Goal: Information Seeking & Learning: Learn about a topic

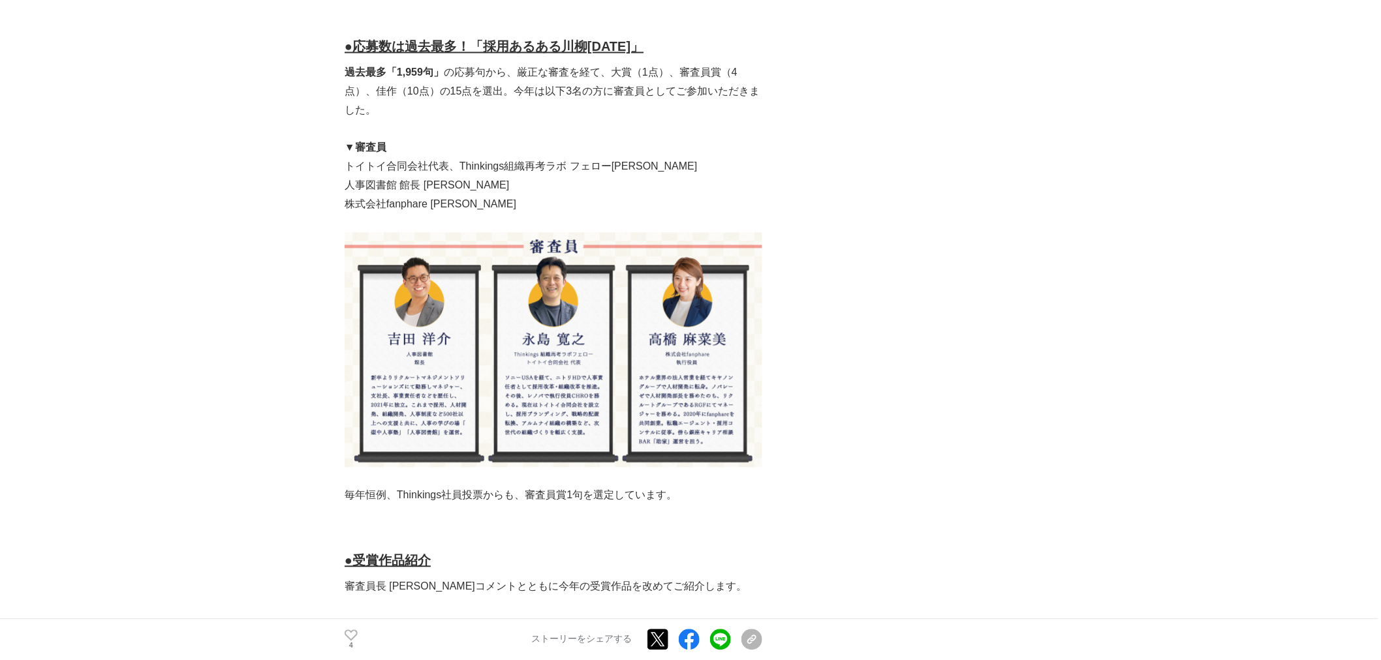
scroll to position [1232, 0]
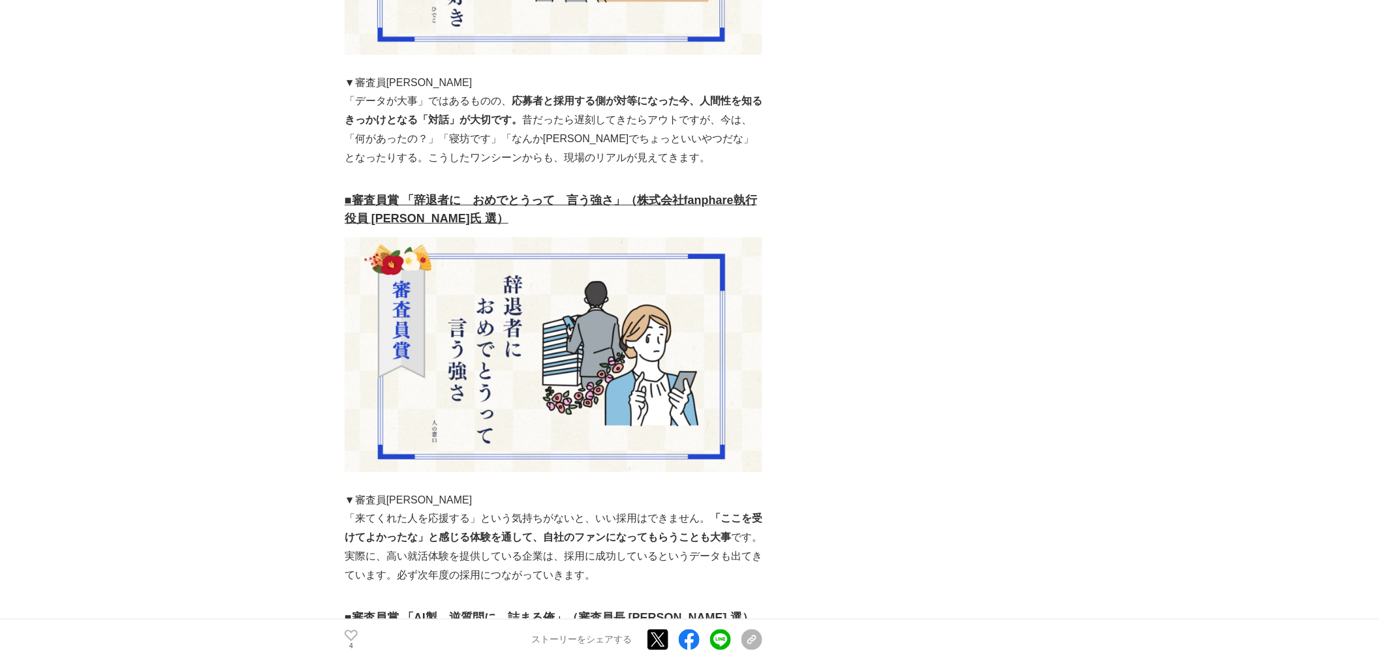
scroll to position [2610, 0]
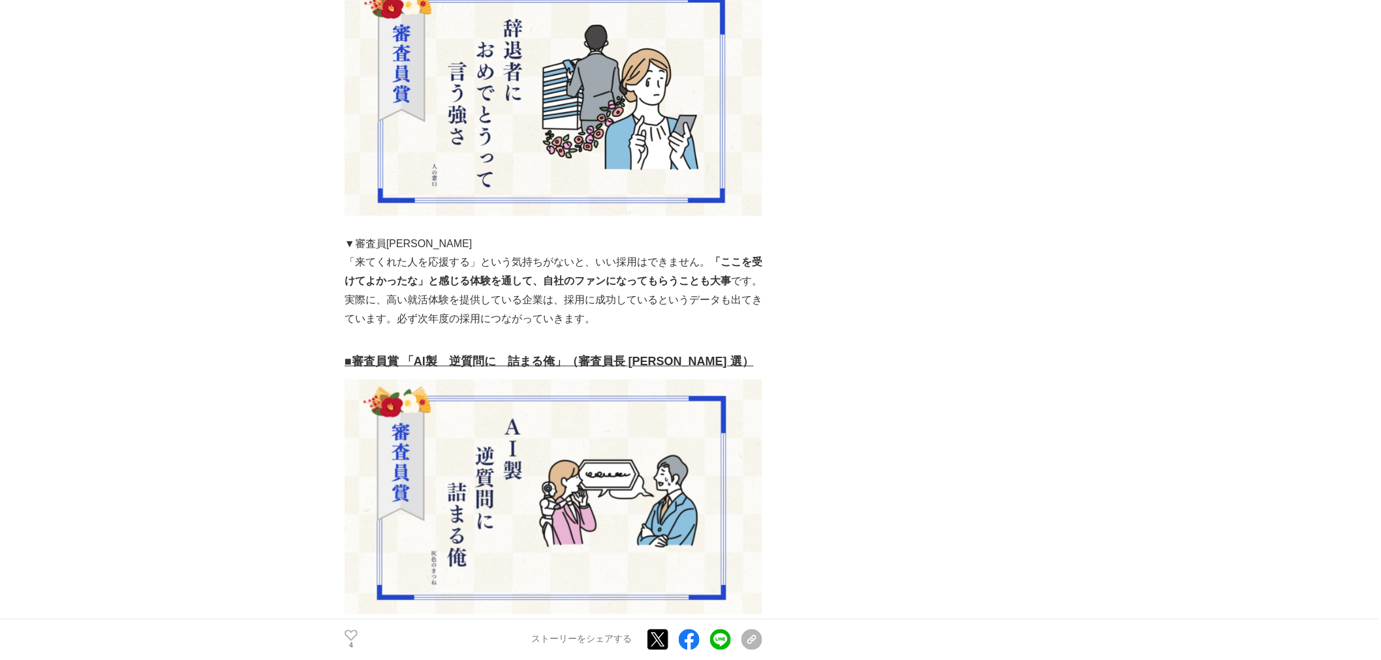
drag, startPoint x: 354, startPoint y: 146, endPoint x: 326, endPoint y: 146, distance: 27.4
click at [354, 146] on img at bounding box center [554, 98] width 418 height 235
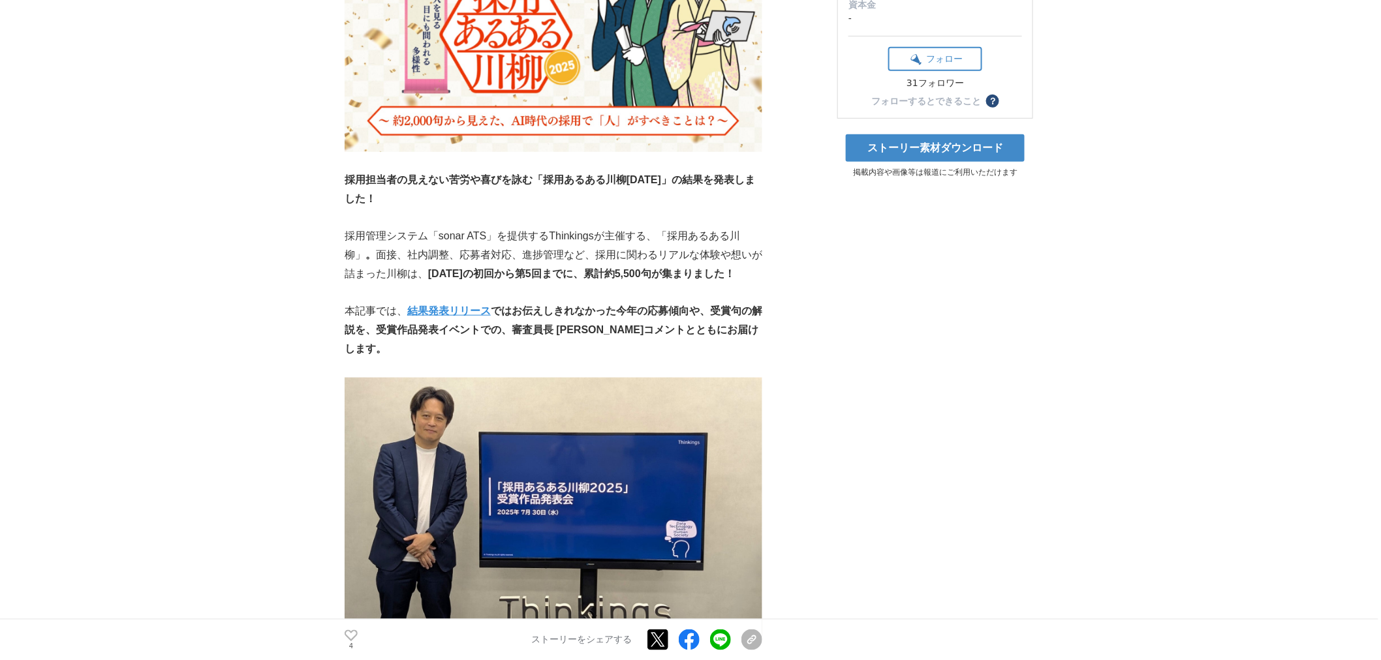
scroll to position [290, 0]
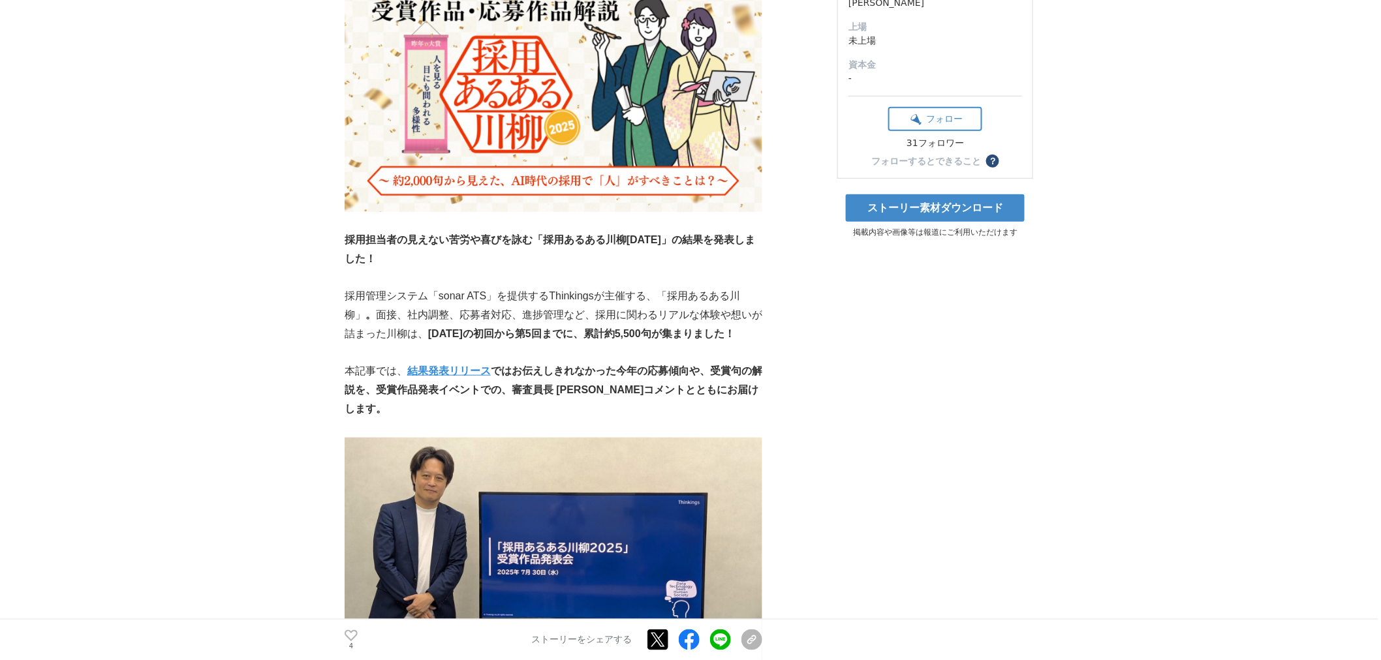
click at [349, 225] on p at bounding box center [554, 221] width 418 height 19
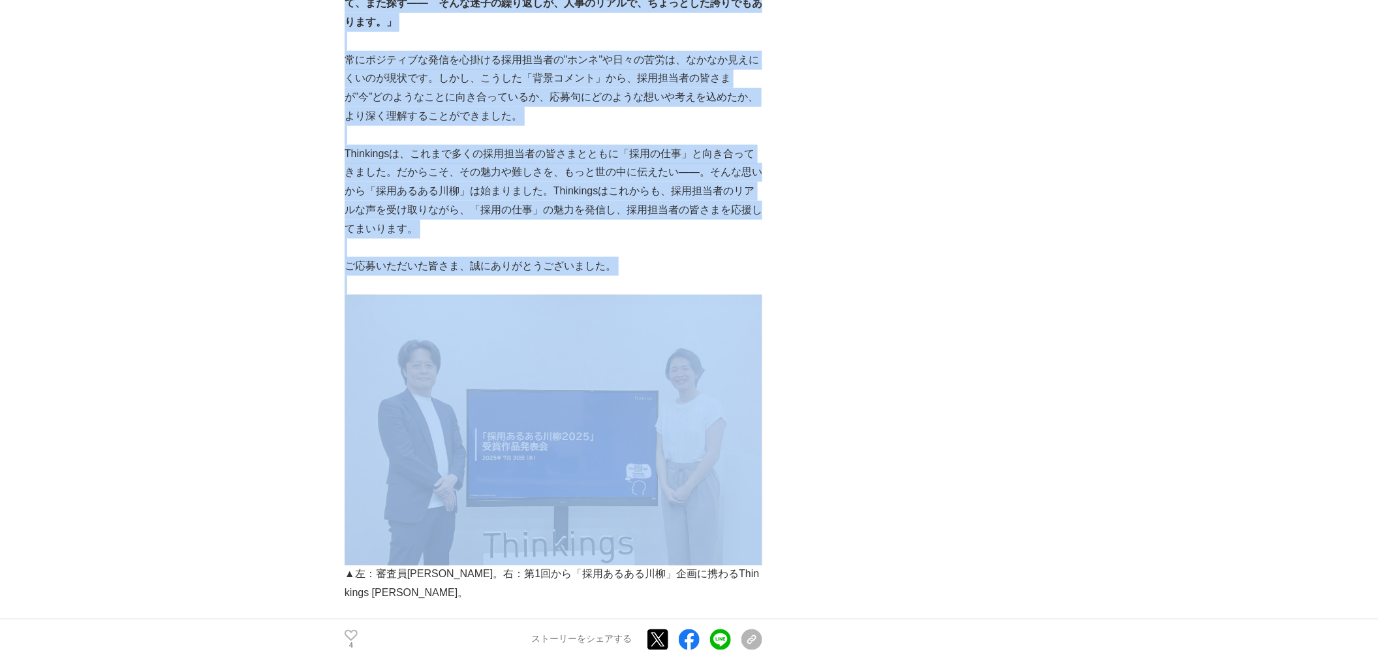
scroll to position [6722, 0]
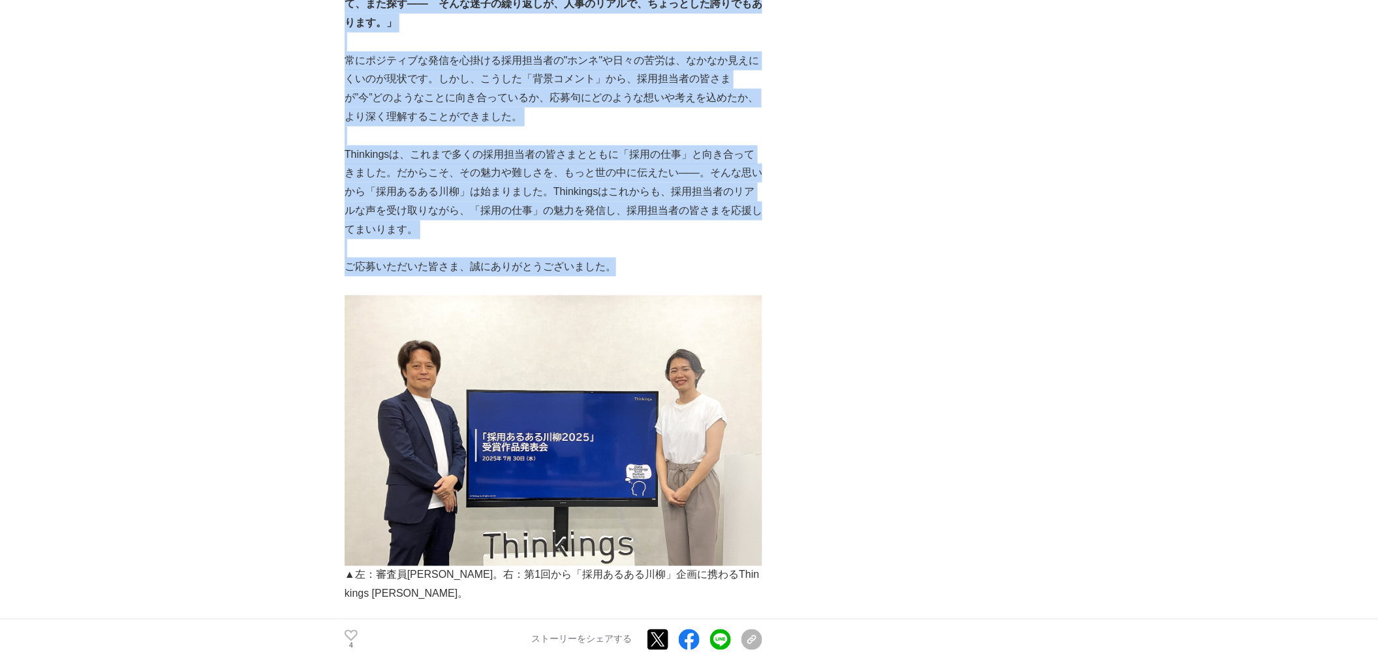
drag, startPoint x: 343, startPoint y: 241, endPoint x: 655, endPoint y: 230, distance: 312.1
copy section "l8i「dolorsit5244」ametcon ～a1,907elitse、DOeiusmo「t」incidid？～ ut #la #et #dolo 72…"
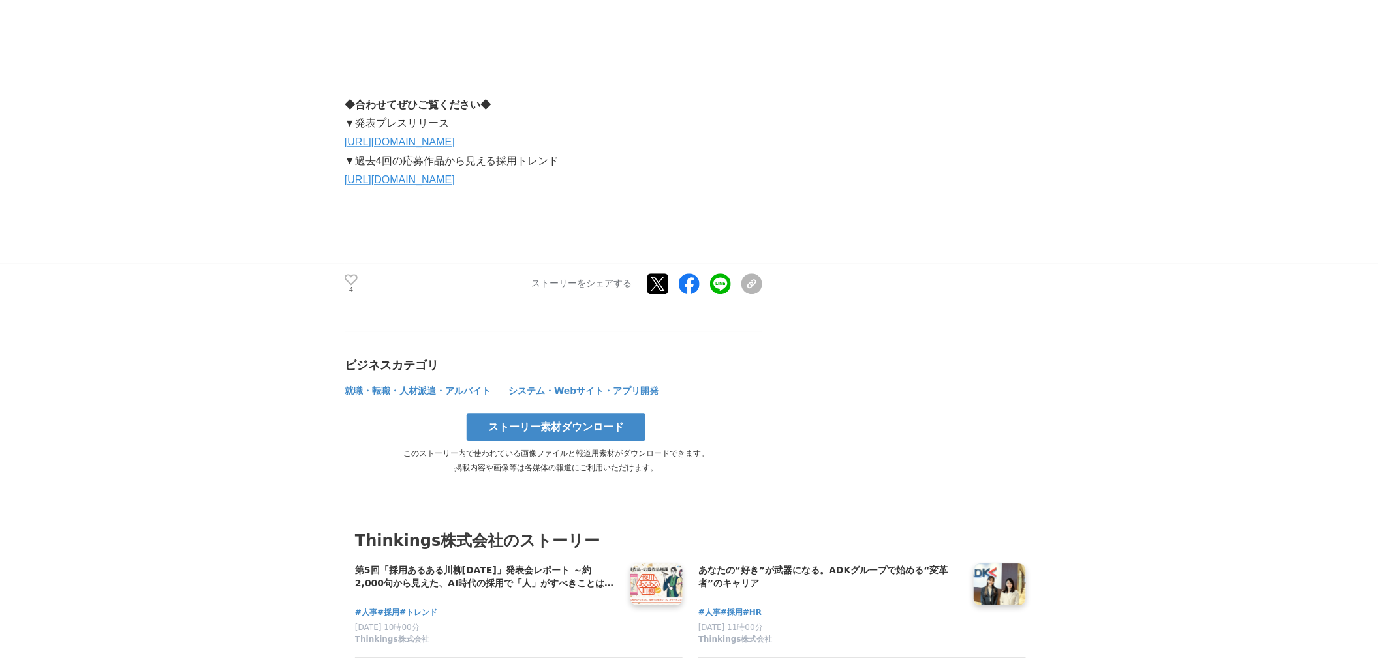
scroll to position [7447, 0]
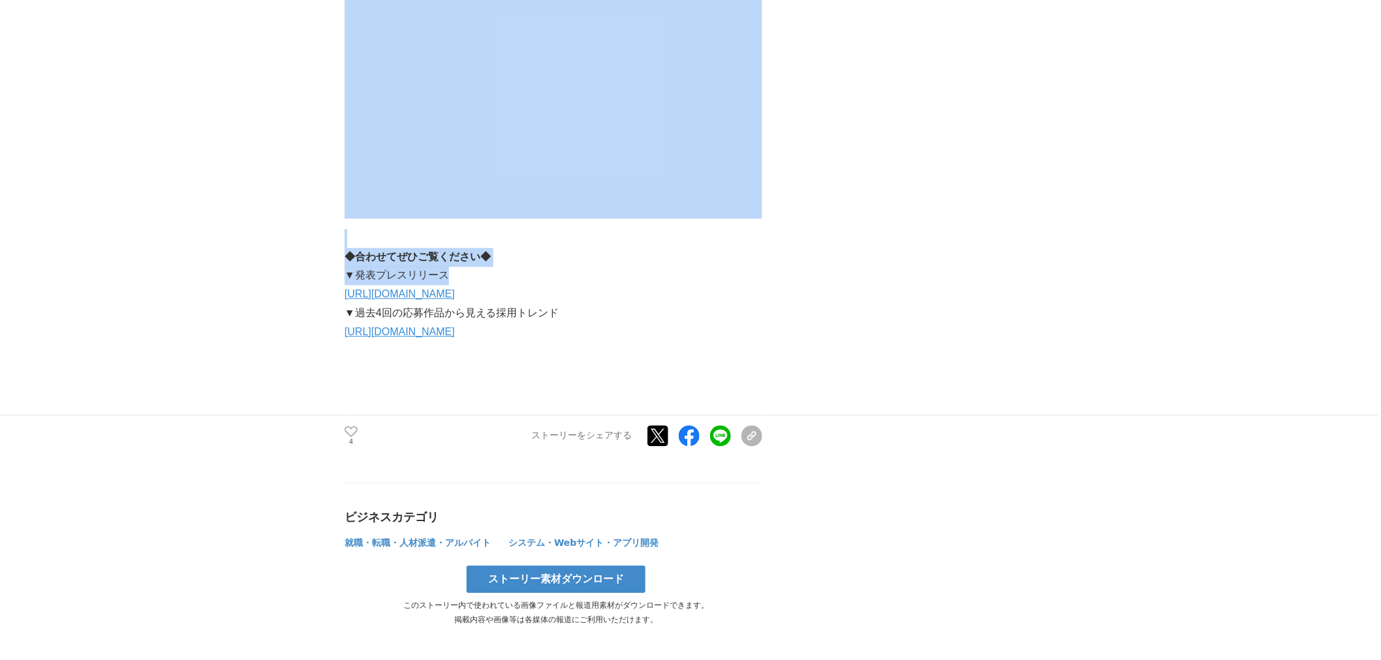
drag, startPoint x: 498, startPoint y: 245, endPoint x: 596, endPoint y: 243, distance: 97.9
click at [596, 266] on p "▼発表プレスリリース" at bounding box center [554, 275] width 418 height 19
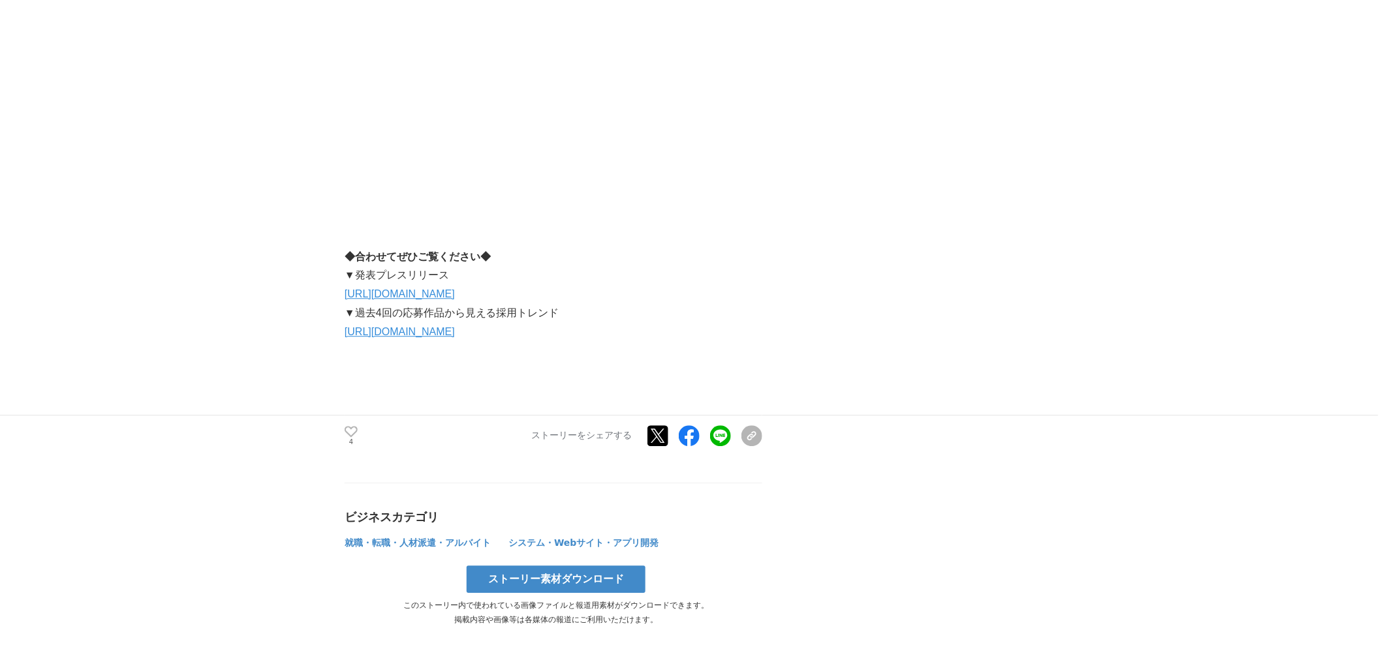
drag, startPoint x: 347, startPoint y: 219, endPoint x: 571, endPoint y: 309, distance: 241.5
copy div "◆合わせてぜひご覧ください◆ ▼発表プレスリリース [URL][DOMAIN_NAME] ▼過去4回の応募作品から見える採用トレンド [URL][DOMAIN…"
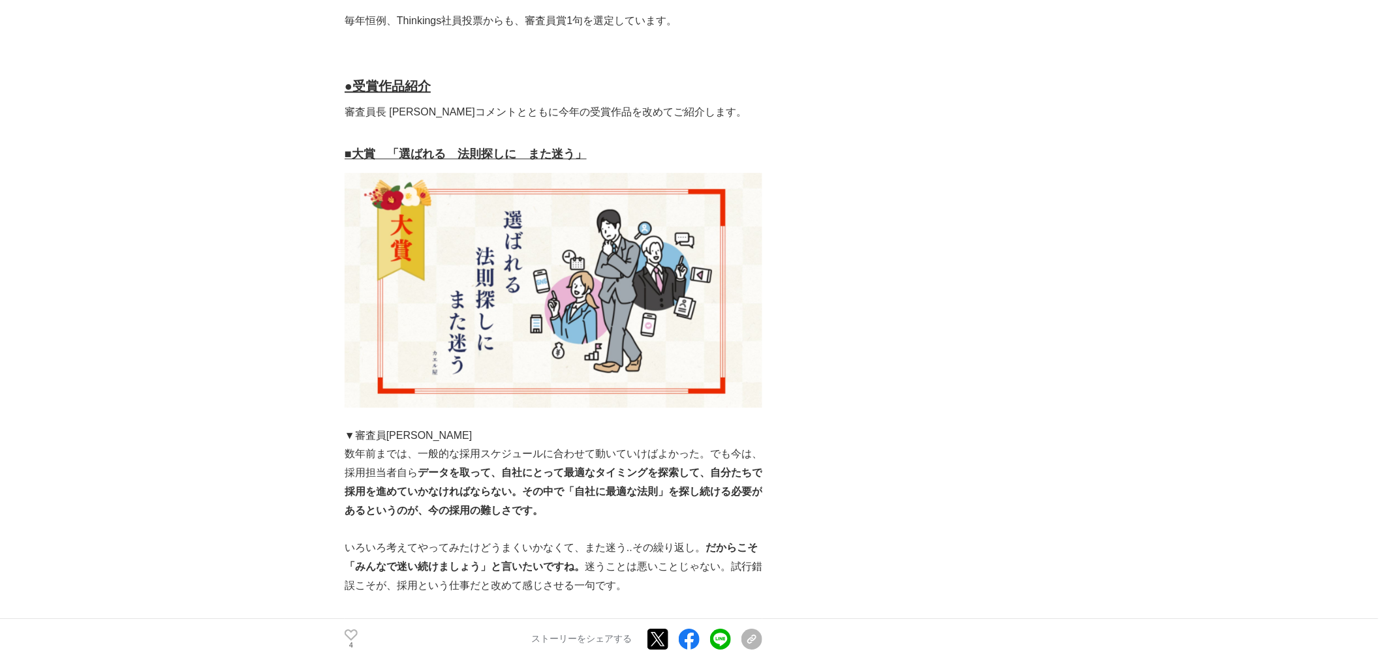
scroll to position [0, 0]
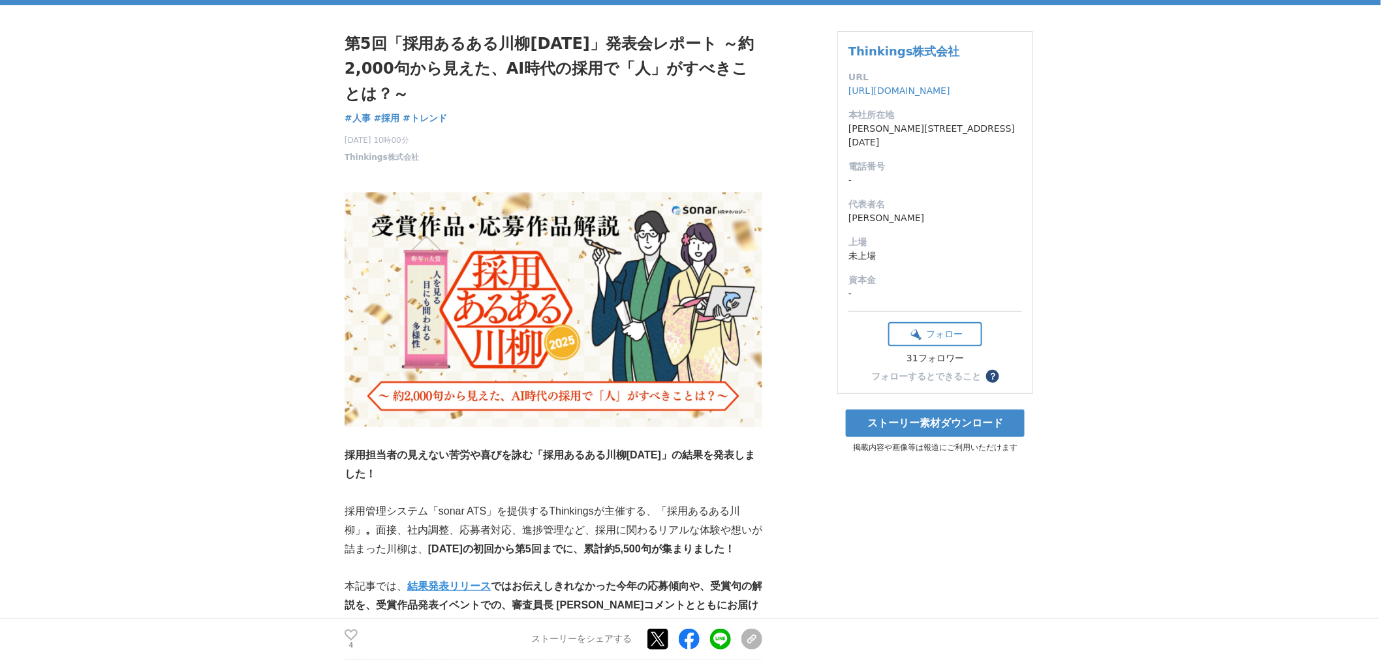
scroll to position [145, 0]
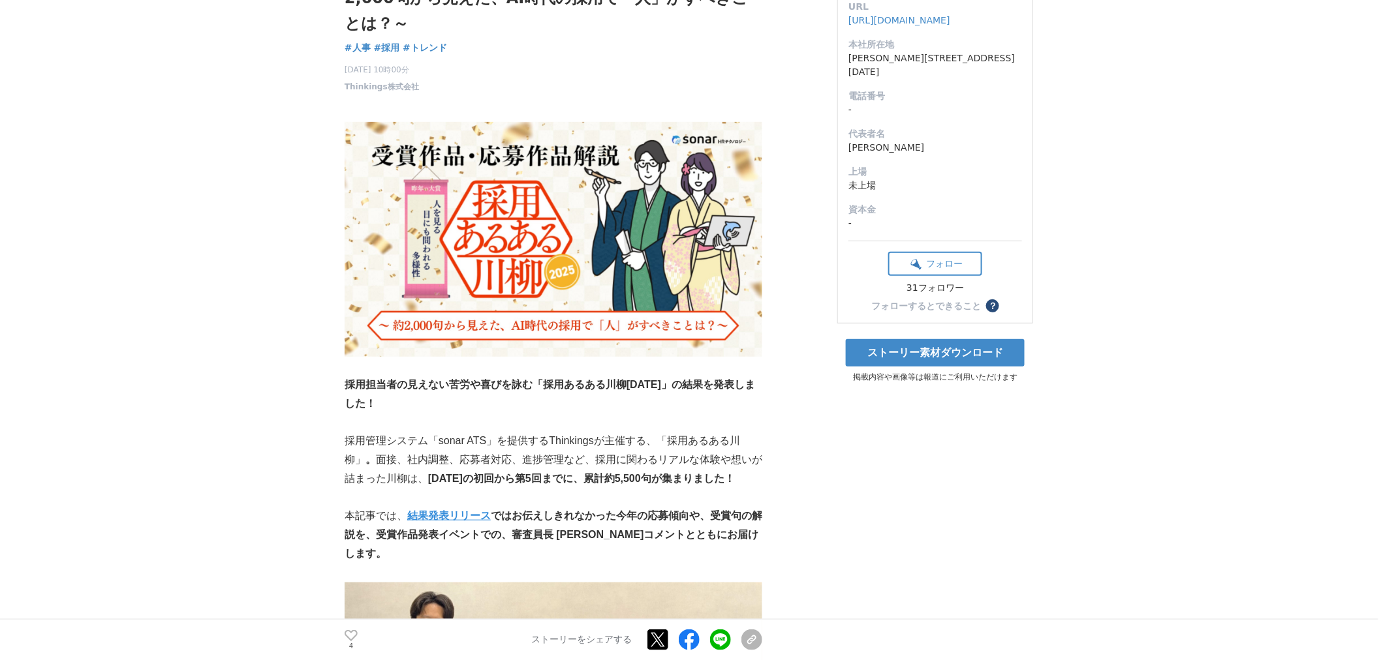
drag, startPoint x: 510, startPoint y: 536, endPoint x: 643, endPoint y: 542, distance: 133.9
click at [643, 542] on strong "ではお伝えしきれなかった今年の応募傾向や、受賞句の解説を、受賞作品発表イベントでの、審査員長 [PERSON_NAME]コメントとともにお届けします。" at bounding box center [554, 534] width 418 height 49
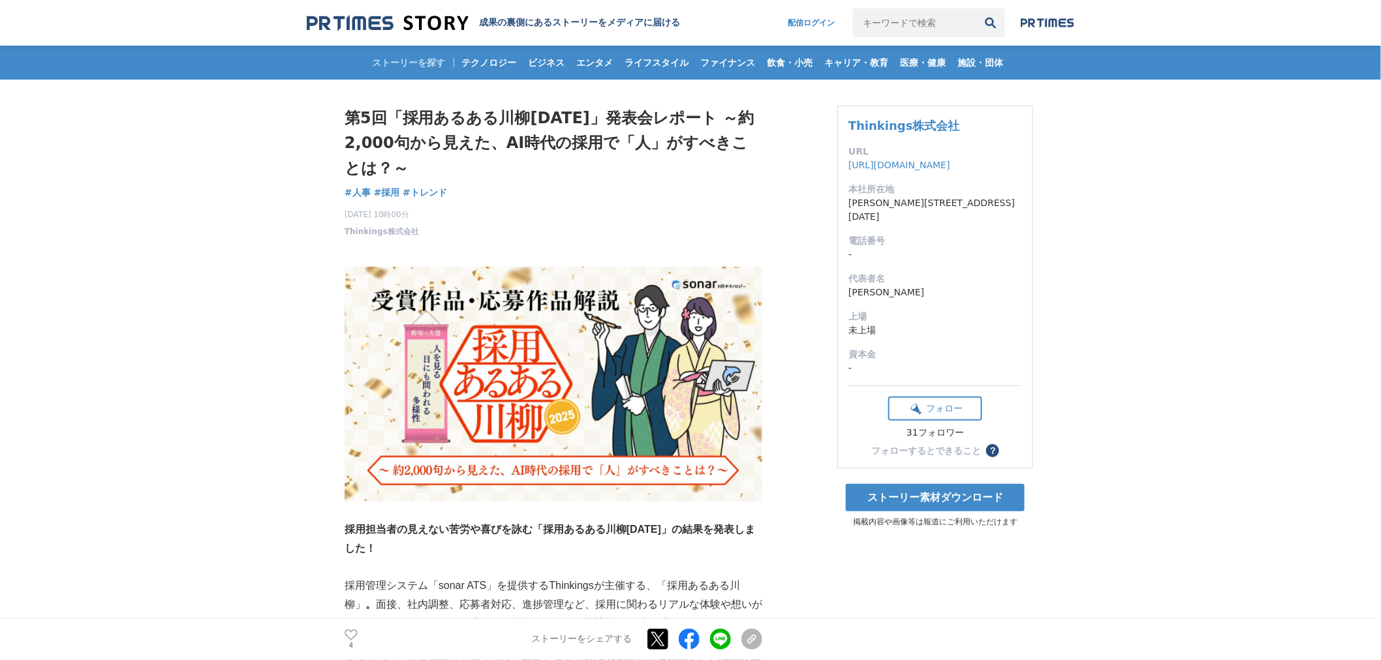
scroll to position [72, 0]
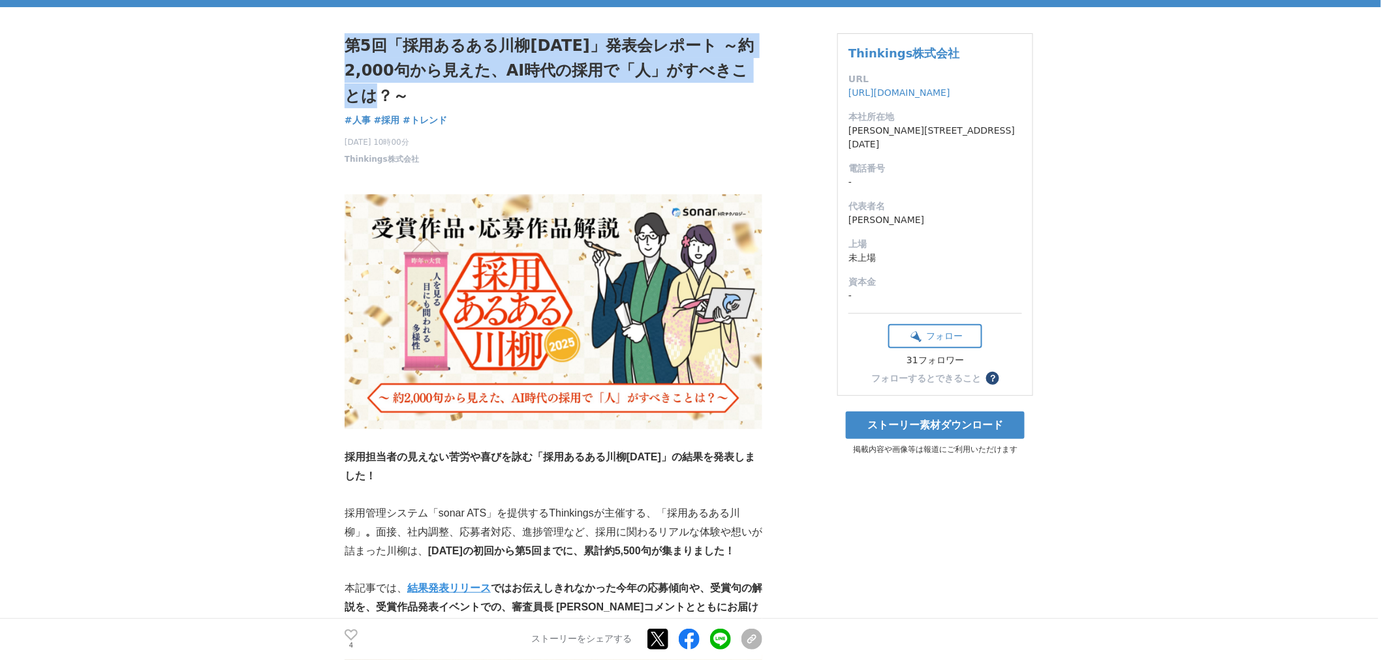
drag, startPoint x: 418, startPoint y: 105, endPoint x: 258, endPoint y: 16, distance: 182.9
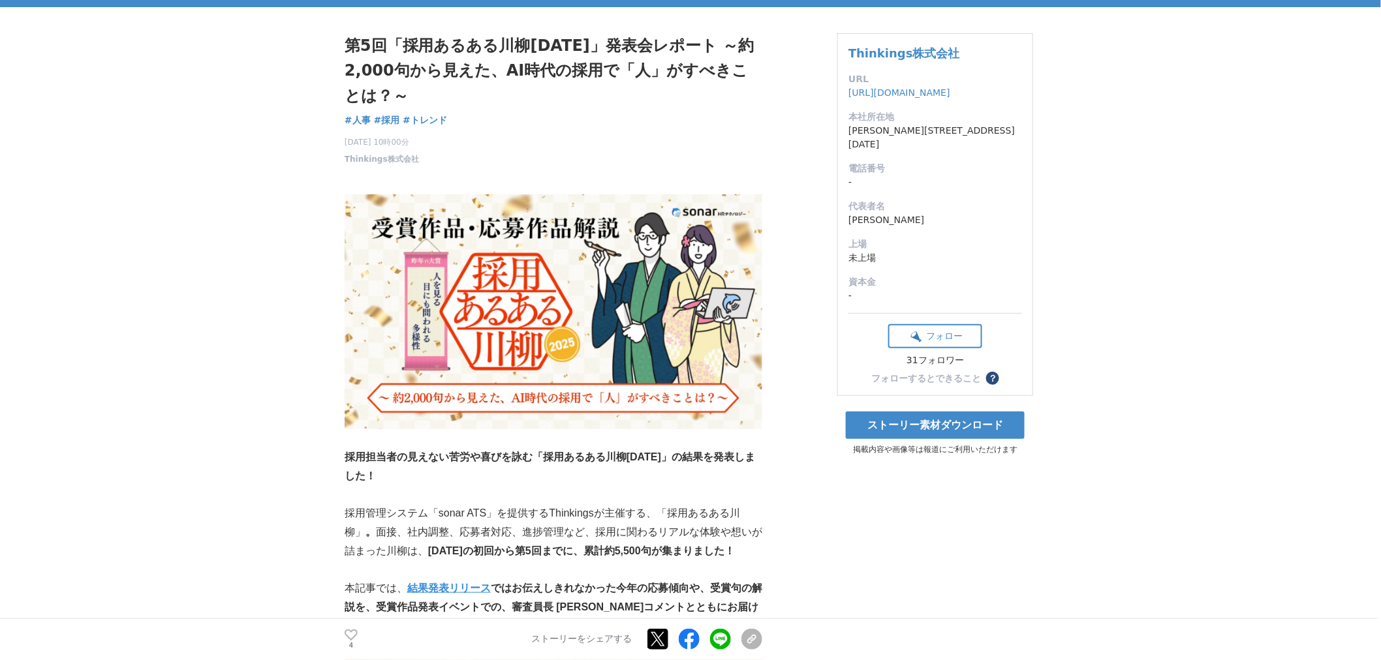
click at [649, 126] on div "第5回「採用あるある川柳[DATE]」発表会レポート ～約2,000句から見えた、AI時代の採用で「人」がすべきことは？～ 人事 #人事 #採用 #トレンド 4" at bounding box center [554, 99] width 418 height 132
click at [612, 70] on h1 "第5回「採用あるある川柳[DATE]」発表会レポート ～約2,000句から見えた、AI時代の採用で「人」がすべきことは？～" at bounding box center [554, 70] width 418 height 75
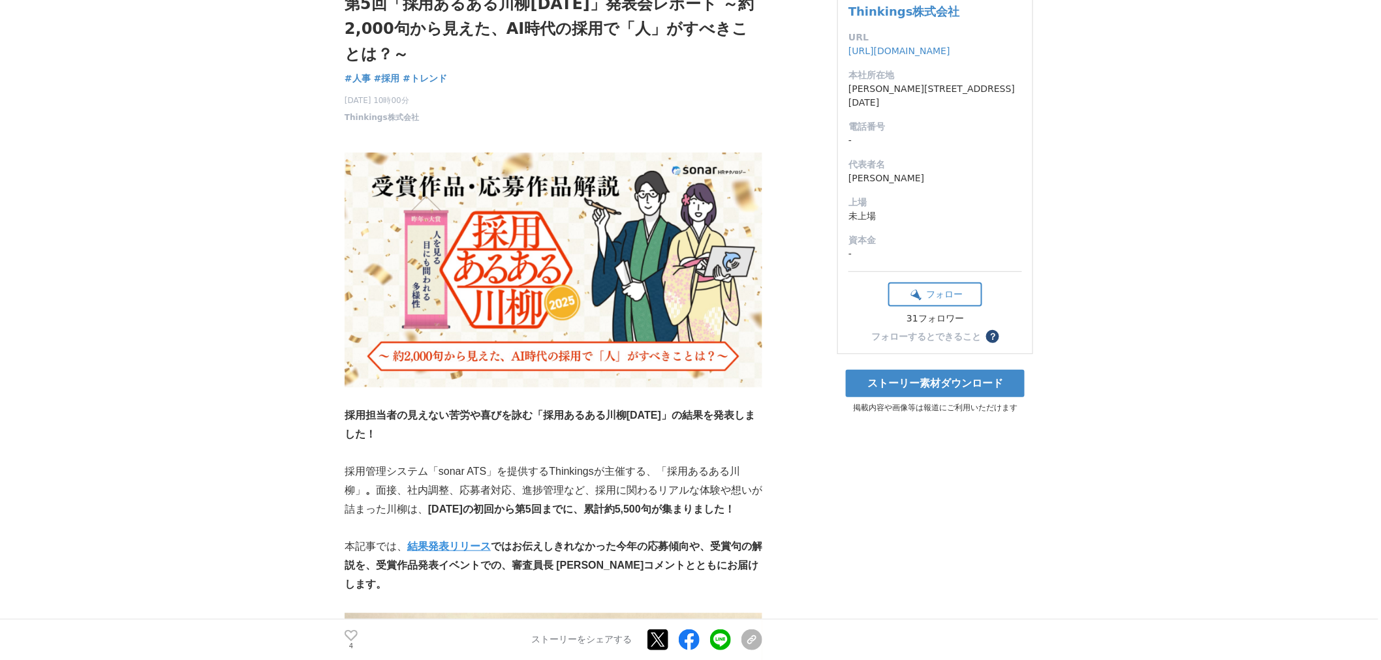
scroll to position [0, 0]
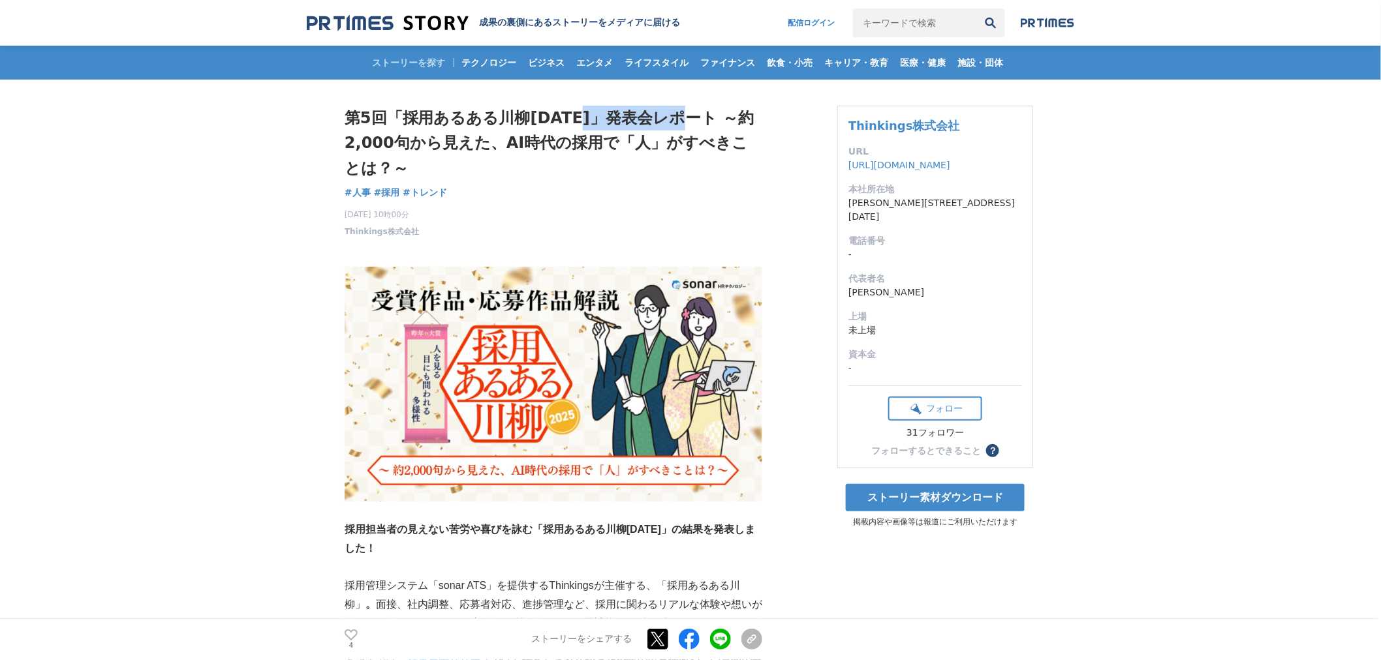
drag, startPoint x: 581, startPoint y: 114, endPoint x: 692, endPoint y: 118, distance: 110.4
click at [692, 118] on h1 "第5回「採用あるある川柳[DATE]」発表会レポート ～約2,000句から見えた、AI時代の採用で「人」がすべきことは？～" at bounding box center [554, 143] width 418 height 75
copy h1 "発表会レポート"
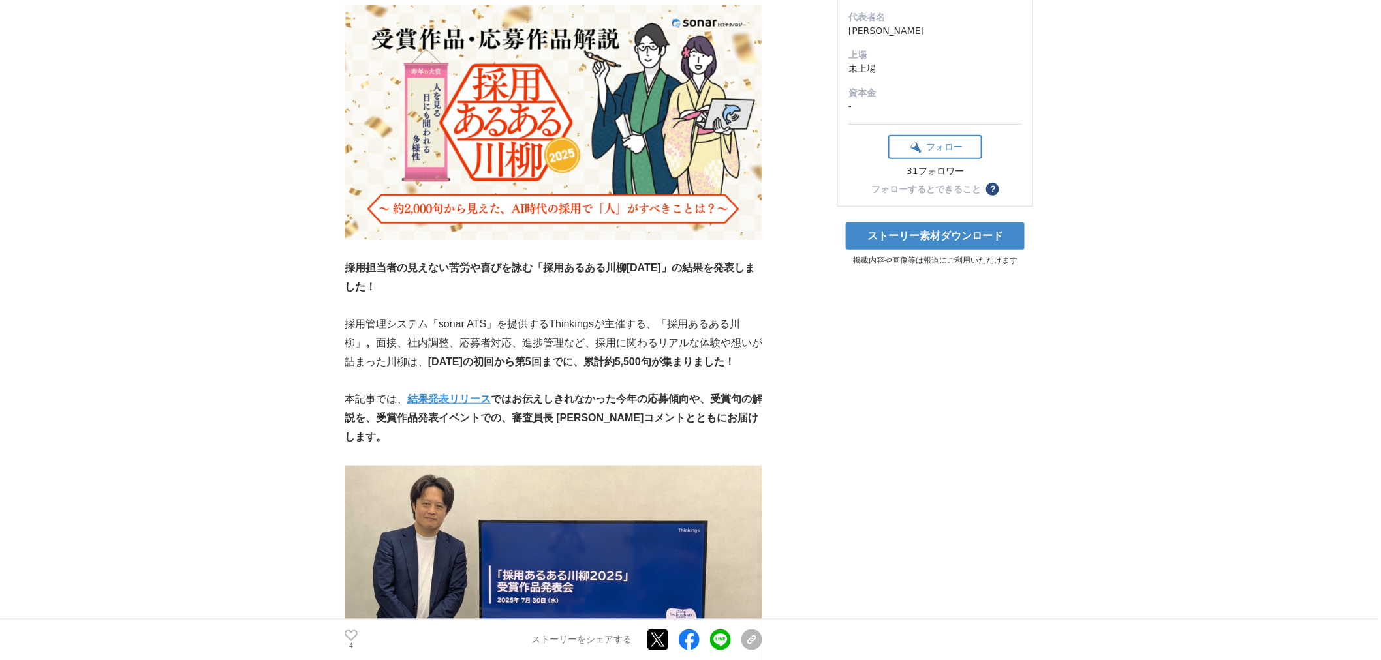
scroll to position [290, 0]
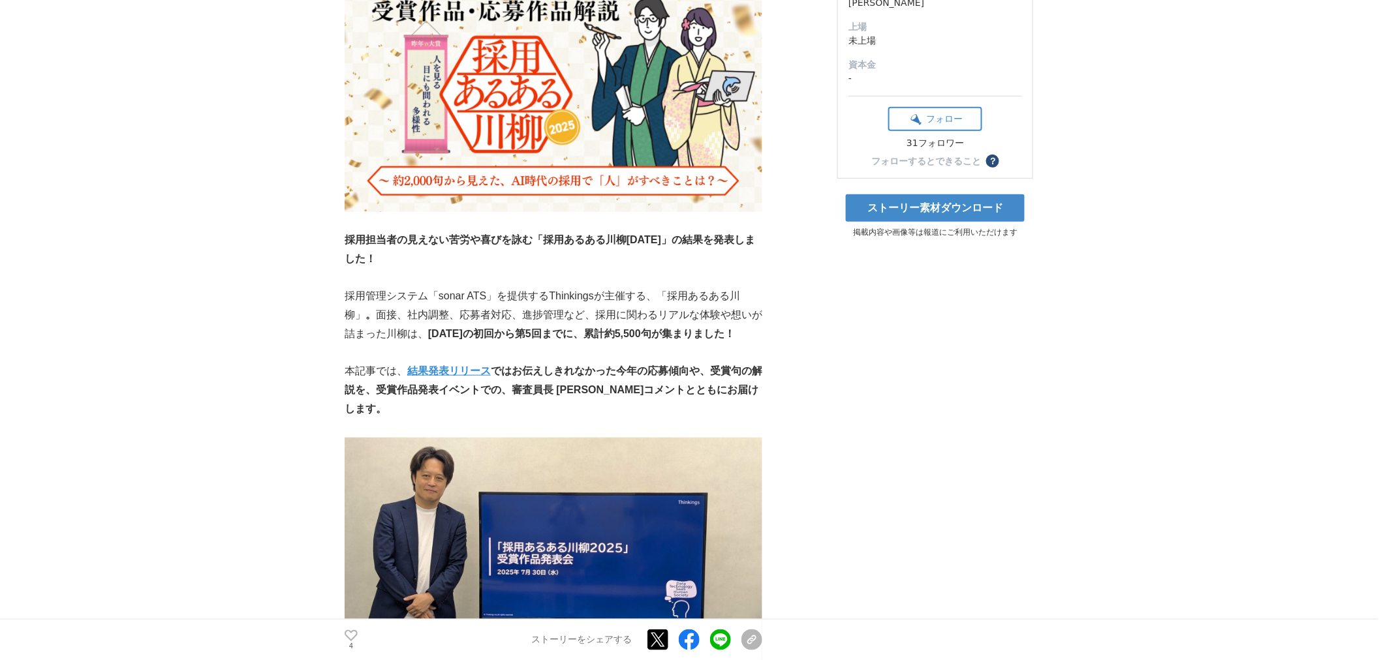
click at [547, 388] on strong "ではお伝えしきれなかった今年の応募傾向や、受賞句の解説を、受賞作品発表イベントでの、審査員長 [PERSON_NAME]コメントとともにお届けします。" at bounding box center [554, 389] width 418 height 49
drag, startPoint x: 551, startPoint y: 390, endPoint x: 635, endPoint y: 389, distance: 83.5
click at [635, 389] on strong "ではお伝えしきれなかった今年の応募傾向や、受賞句の解説を、受賞作品発表イベントでの、審査員長 [PERSON_NAME]コメントとともにお届けします。" at bounding box center [554, 389] width 418 height 49
copy strong "[PERSON_NAME]コメント"
